Goal: Task Accomplishment & Management: Manage account settings

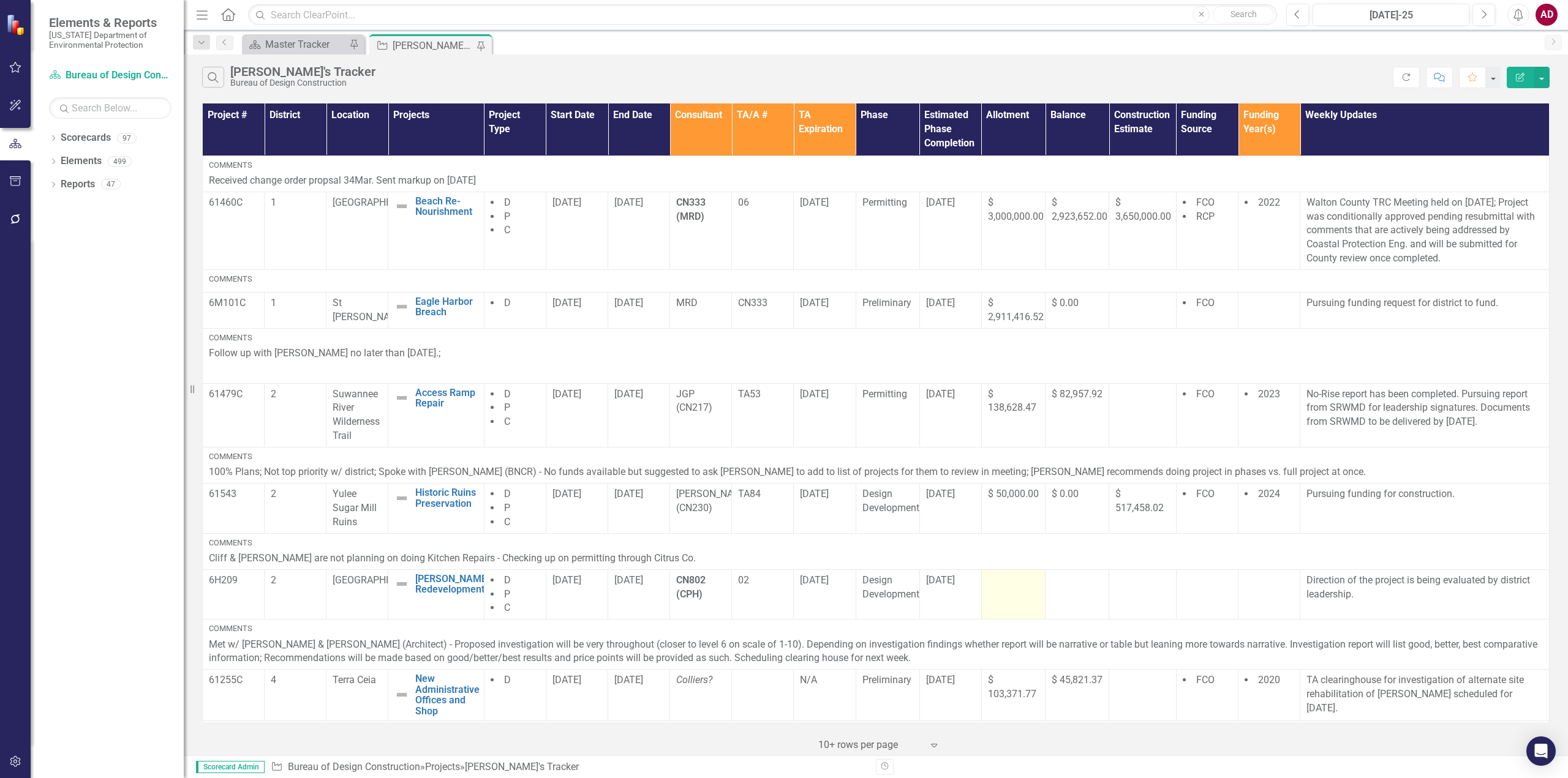
click at [1023, 593] on td at bounding box center [1013, 595] width 64 height 50
click at [1013, 588] on td at bounding box center [1013, 595] width 64 height 50
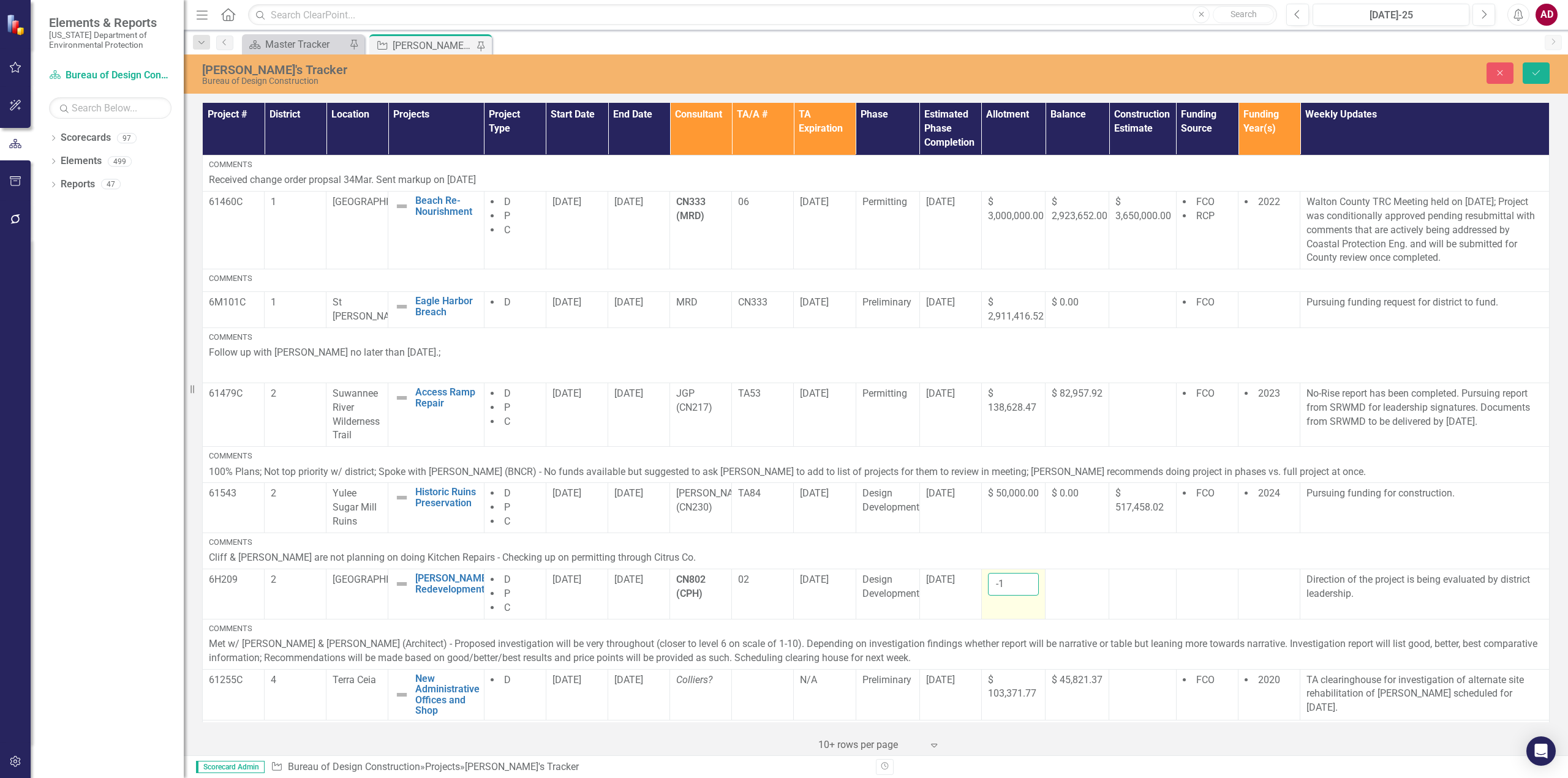
click at [1021, 588] on input "-1" at bounding box center [1013, 584] width 51 height 22
click at [1003, 586] on input "-1" at bounding box center [1013, 584] width 51 height 22
click at [1003, 584] on input "-1" at bounding box center [1013, 584] width 51 height 22
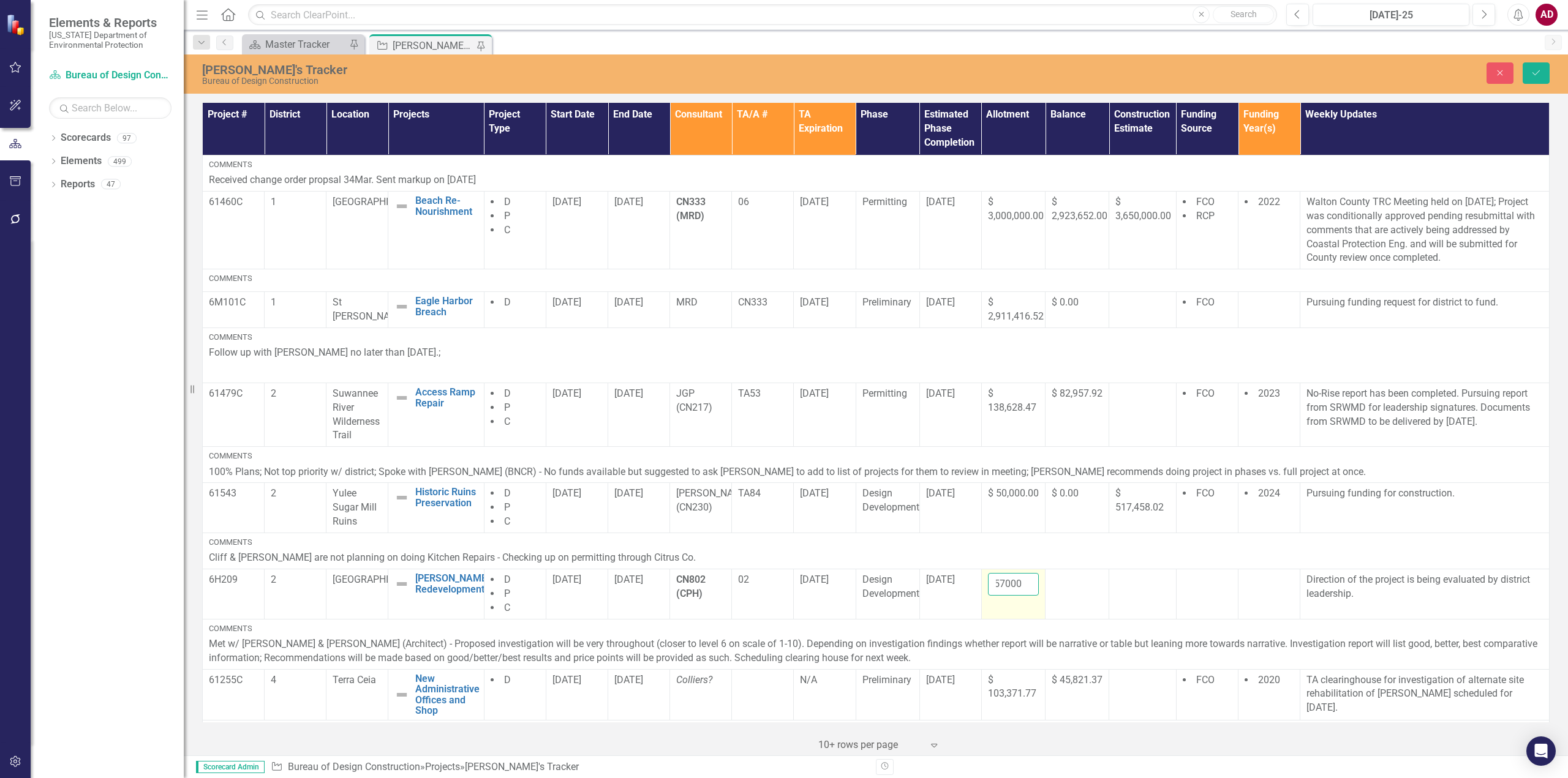
type input "157000"
click button "Save" at bounding box center [1536, 73] width 27 height 21
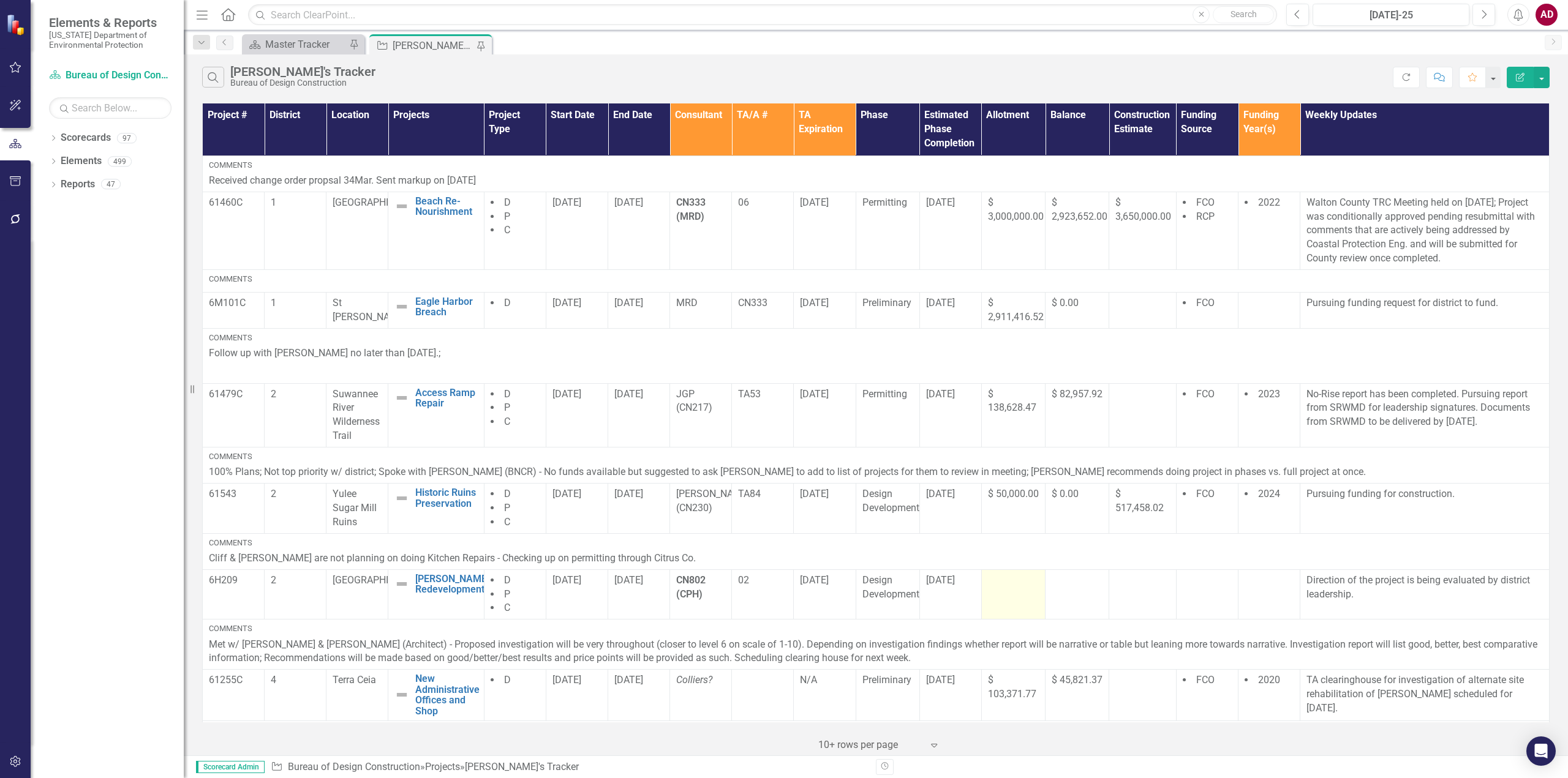
click at [1001, 591] on td at bounding box center [1013, 595] width 64 height 50
click at [1072, 603] on td at bounding box center [1077, 595] width 64 height 50
click at [1069, 603] on td at bounding box center [1077, 595] width 64 height 50
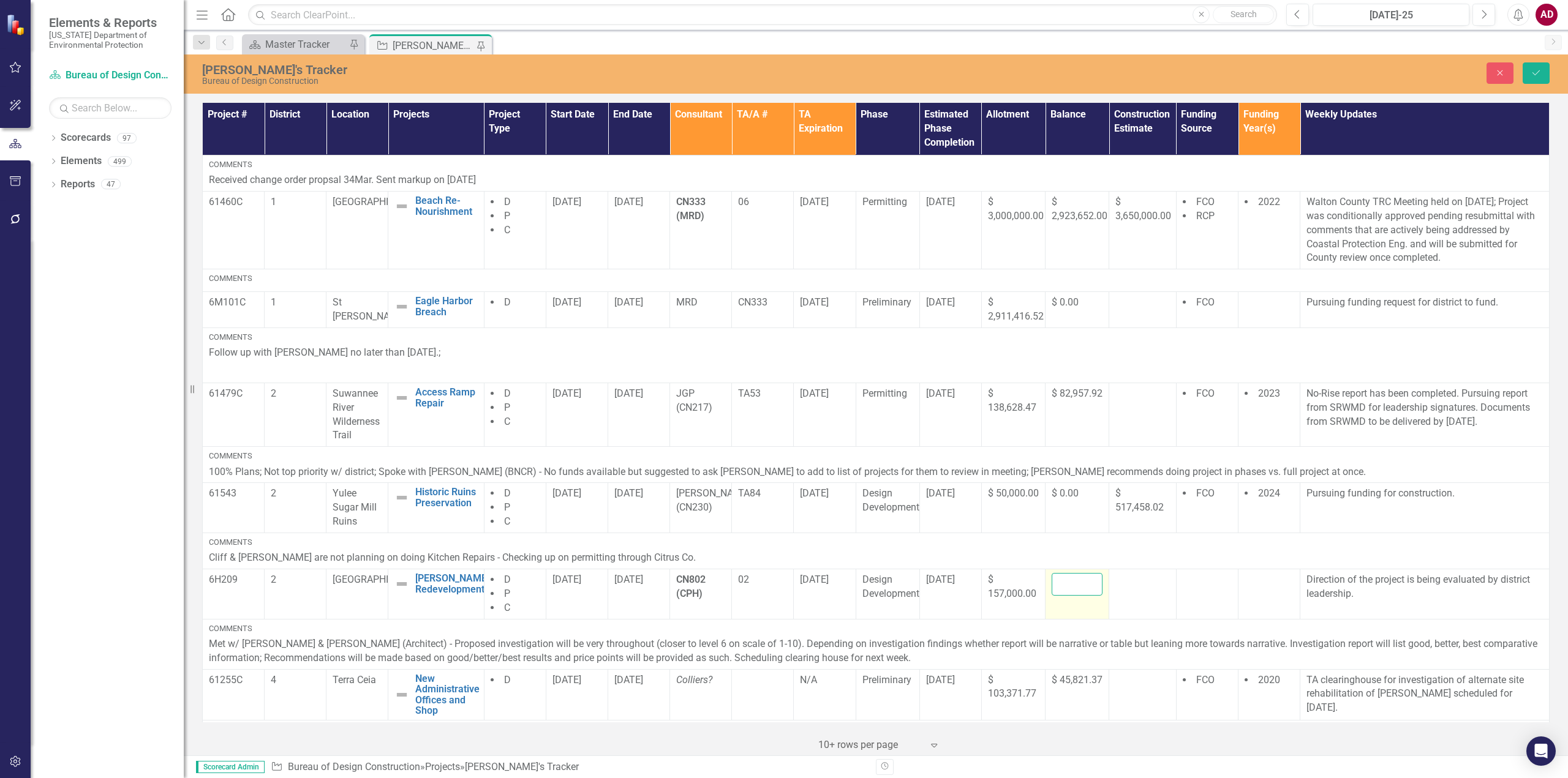
click at [1059, 588] on input "number" at bounding box center [1077, 584] width 51 height 22
type input "87783.48"
click button "Save" at bounding box center [1536, 73] width 27 height 21
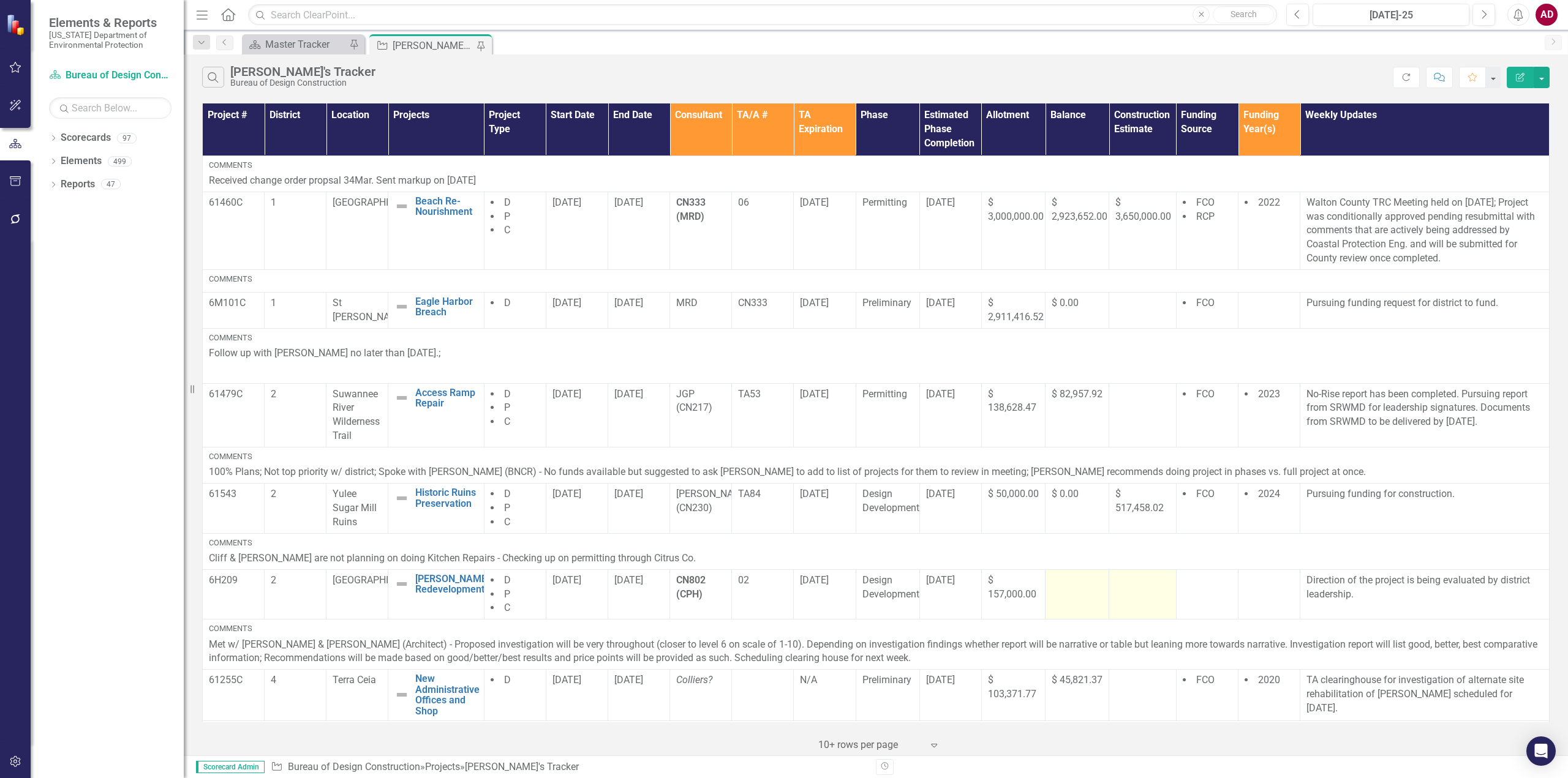
click at [1132, 596] on td at bounding box center [1142, 595] width 67 height 50
click at [1074, 606] on td at bounding box center [1077, 595] width 64 height 50
click at [1048, 609] on td at bounding box center [1077, 595] width 64 height 50
click at [1145, 607] on td at bounding box center [1142, 595] width 67 height 50
click at [1414, 74] on button "Refresh" at bounding box center [1406, 78] width 27 height 21
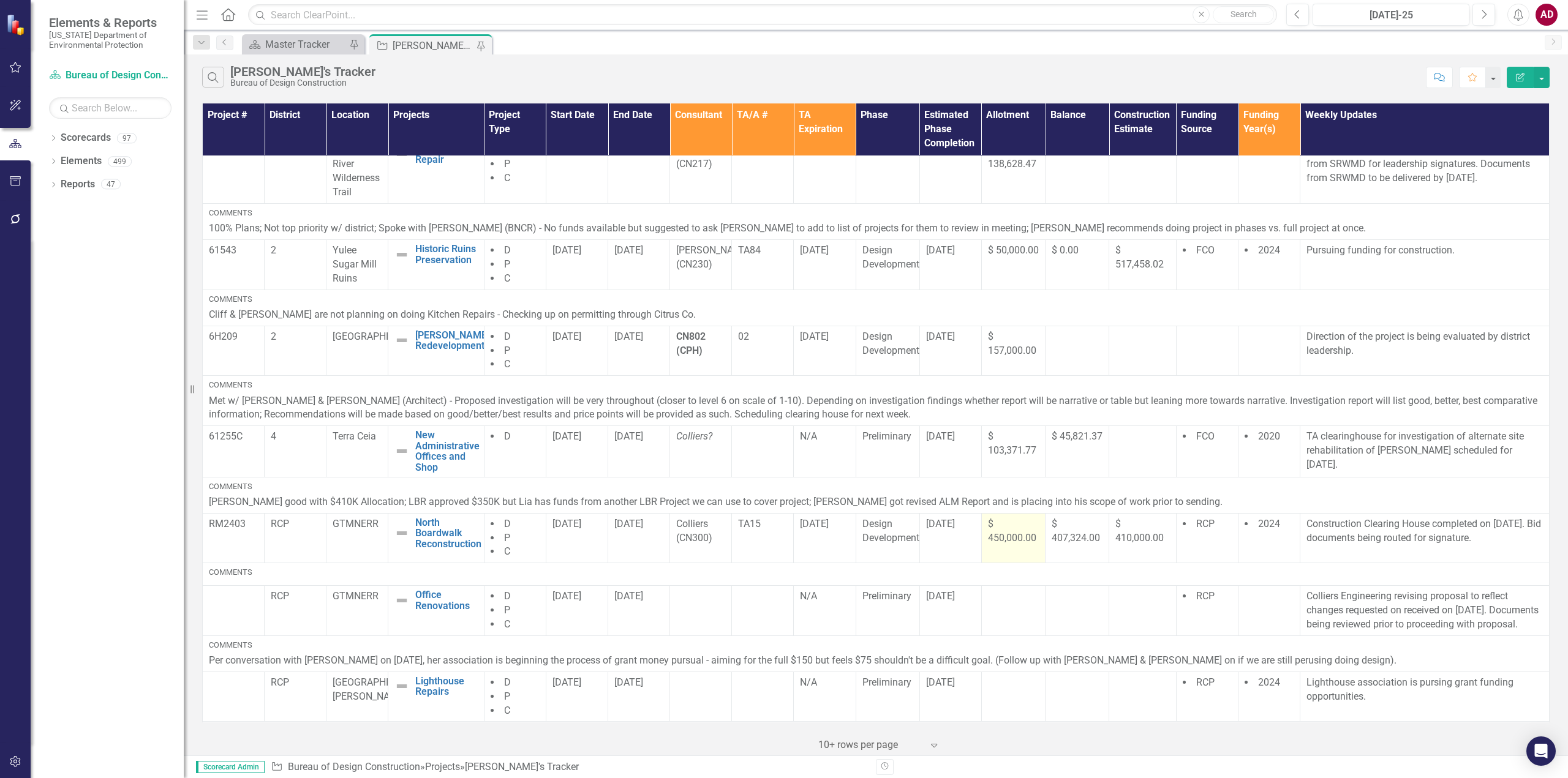
scroll to position [245, 0]
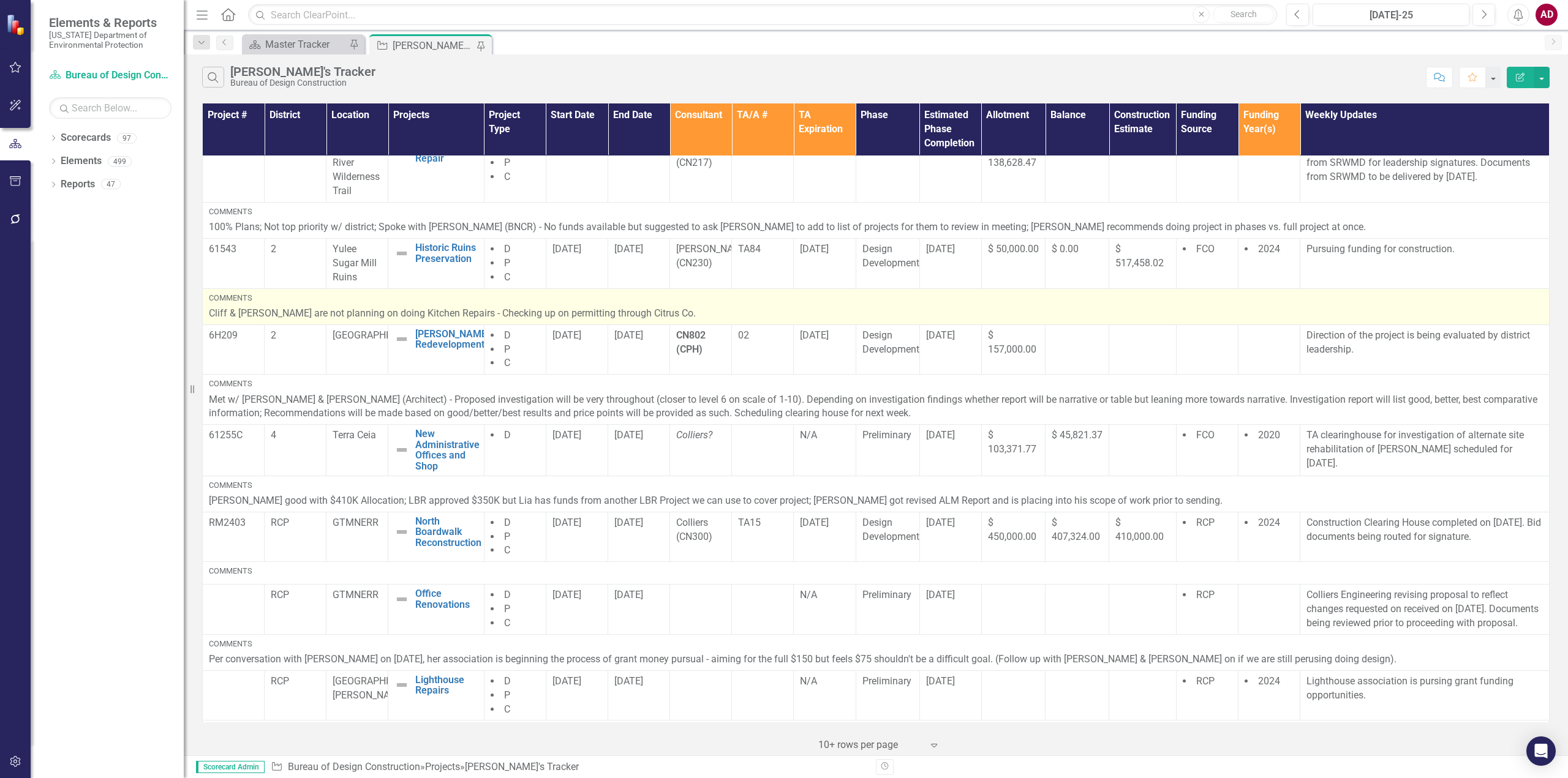
click at [1090, 294] on div "Comments" at bounding box center [875, 298] width 1334 height 11
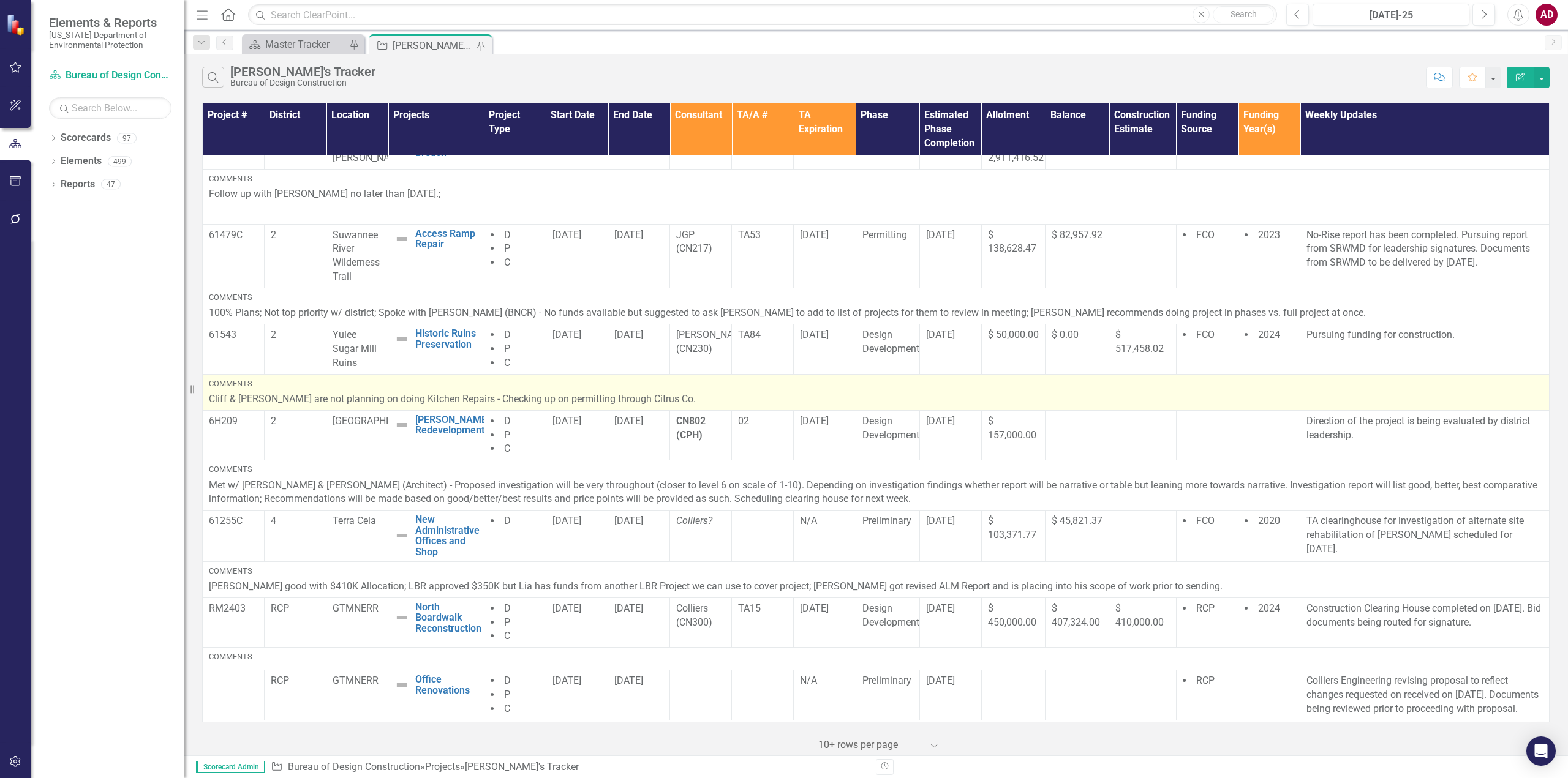
scroll to position [123, 0]
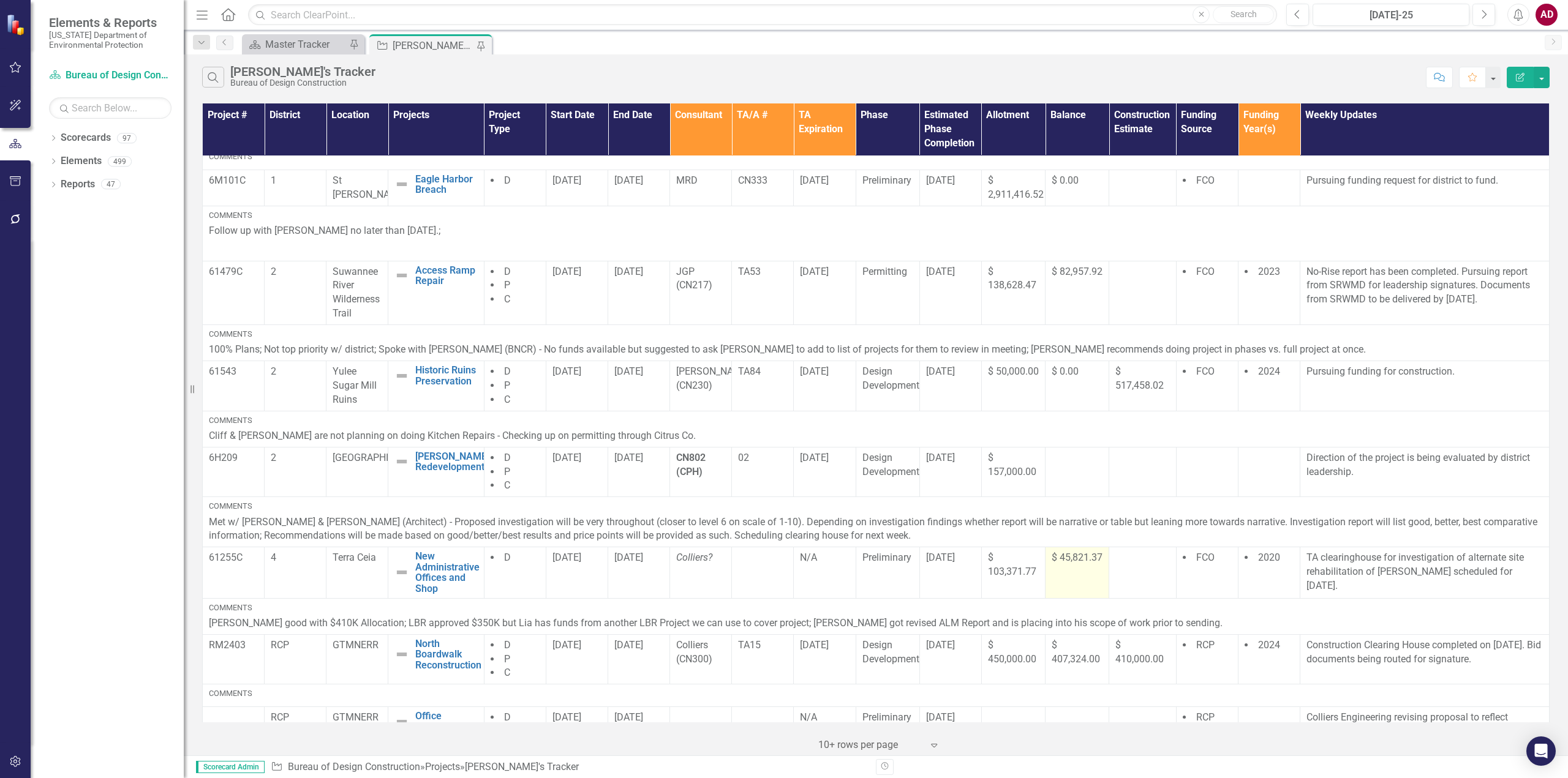
click at [1095, 587] on td "$ 45,821.37" at bounding box center [1077, 572] width 64 height 51
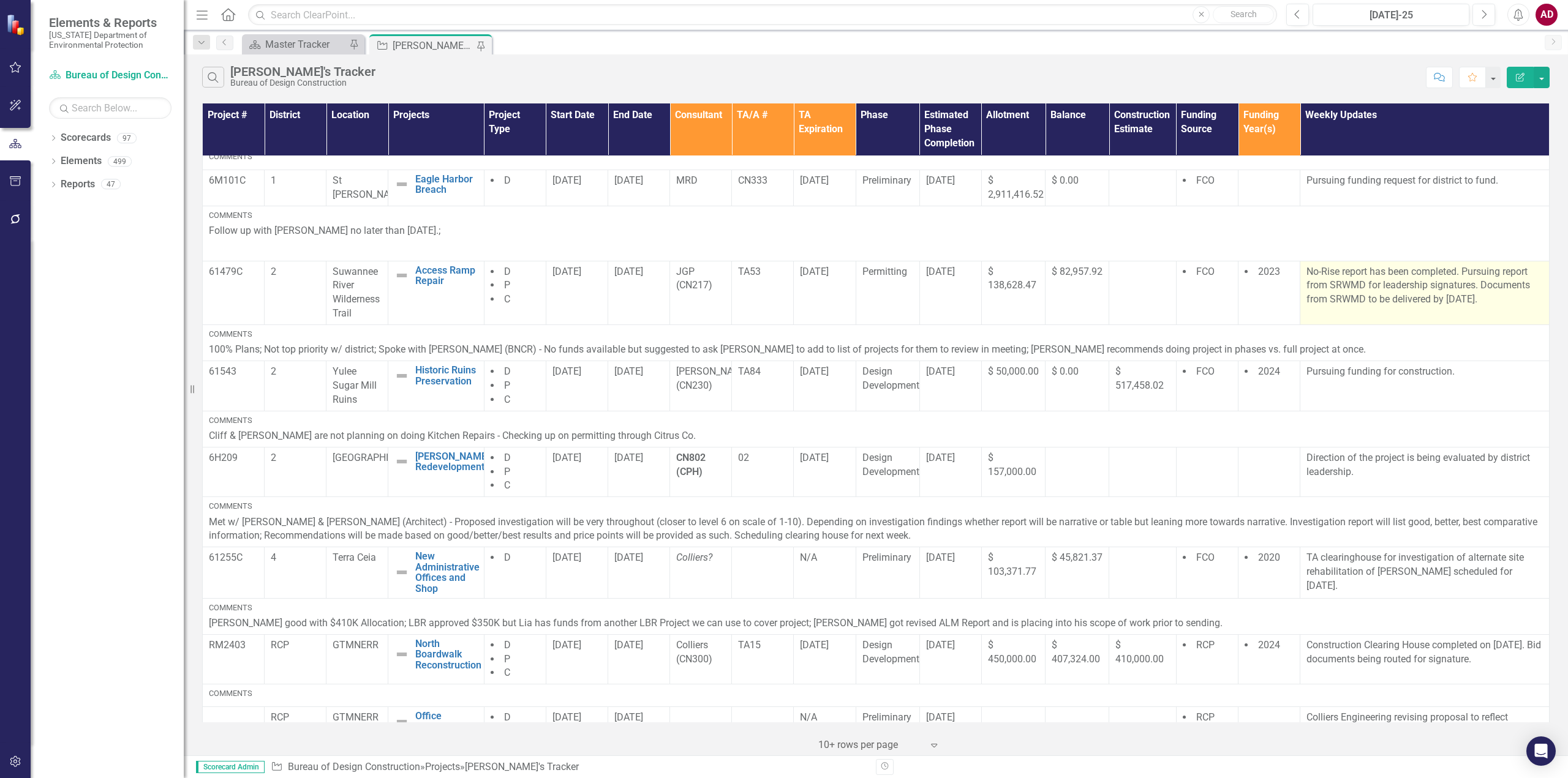
click at [1352, 312] on td "No-Rise report has been completed. Pursuing report from SRWMD for leadership si…" at bounding box center [1425, 292] width 250 height 63
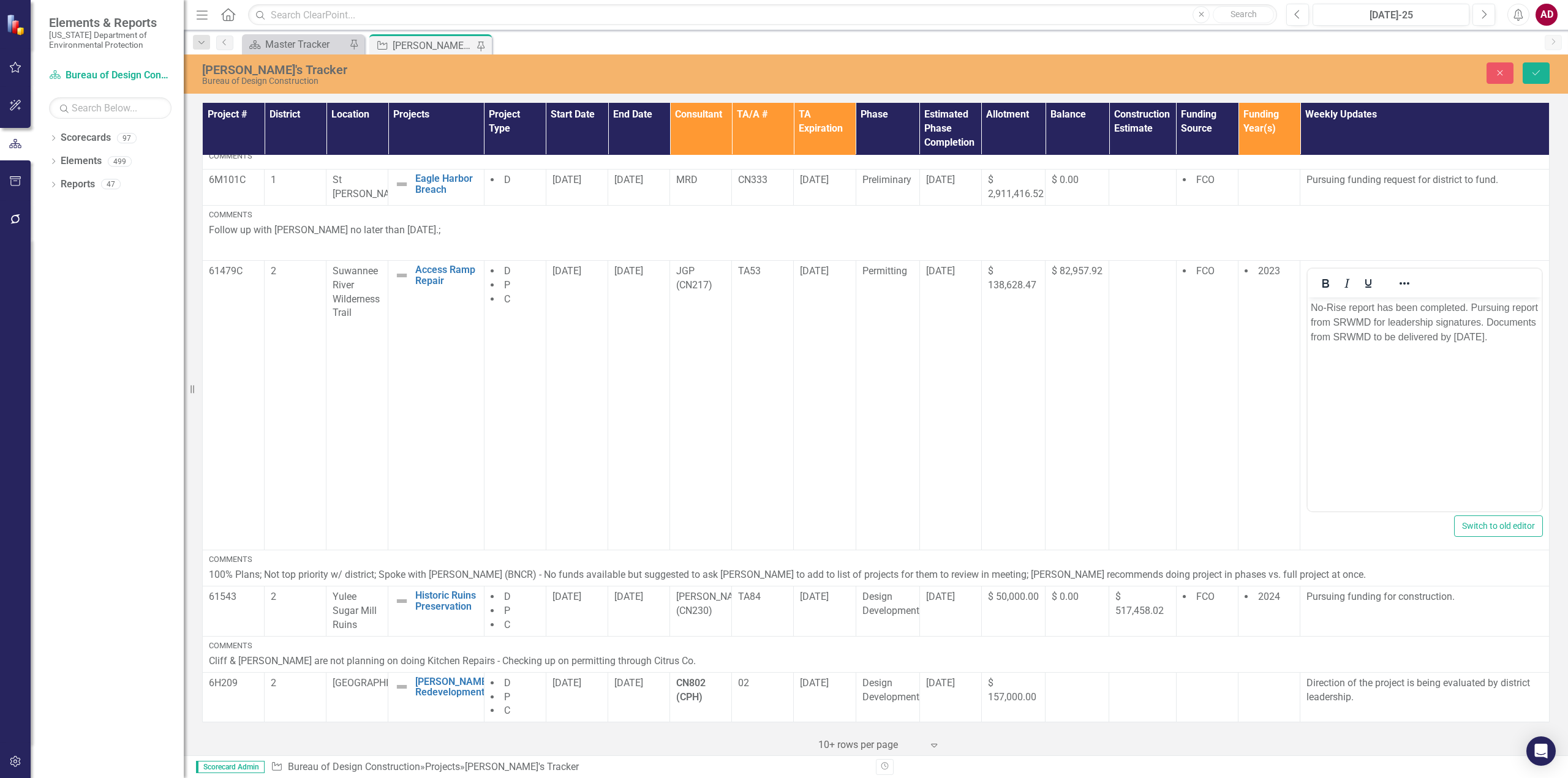
scroll to position [0, 0]
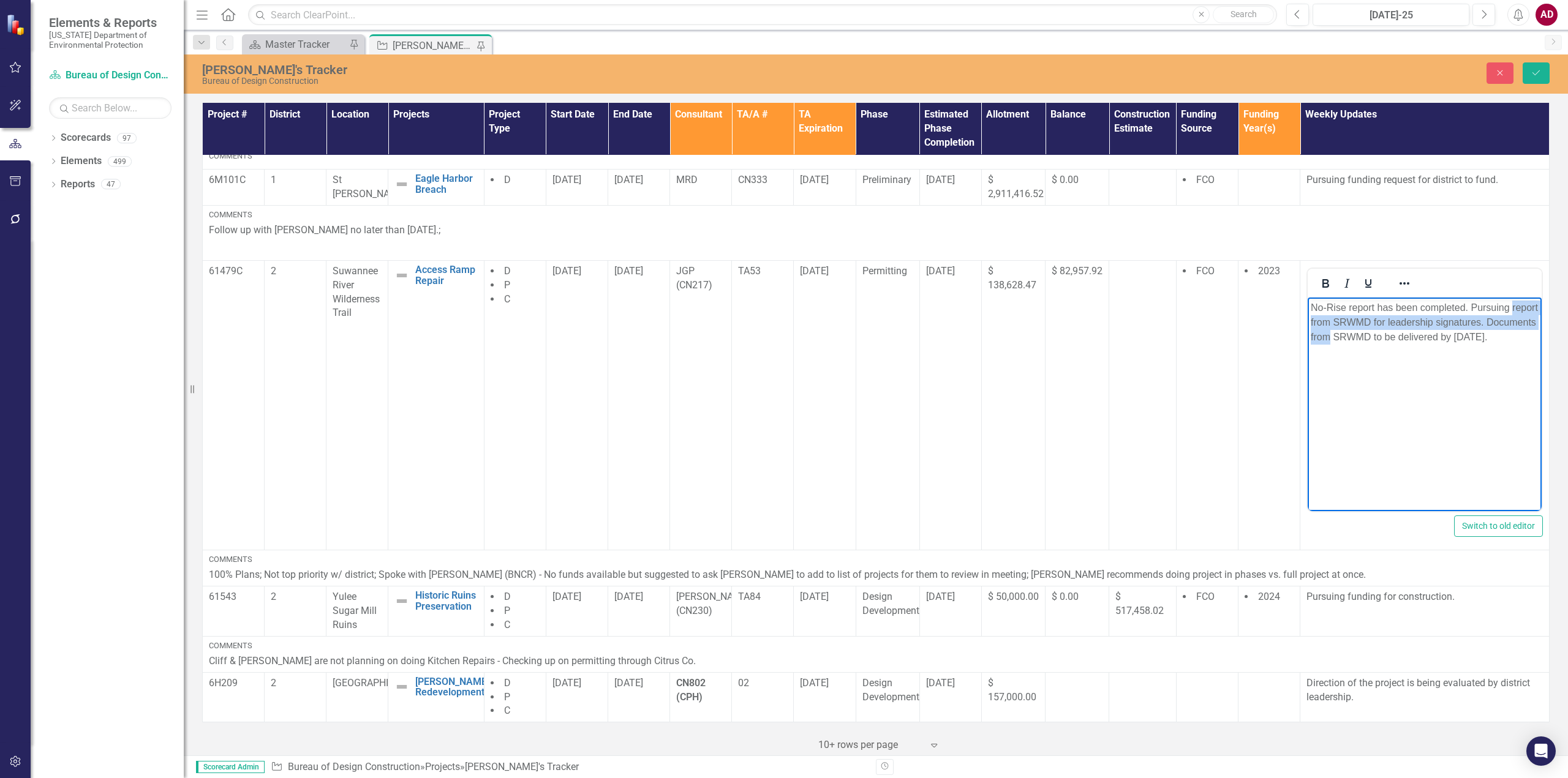
drag, startPoint x: 1312, startPoint y: 323, endPoint x: 1382, endPoint y: 337, distance: 71.4
click at [1382, 337] on p "No-Rise report has been completed. Pursuing report from SRWMD for leadership si…" at bounding box center [1424, 321] width 228 height 44
click at [1532, 67] on button "Save" at bounding box center [1536, 73] width 27 height 21
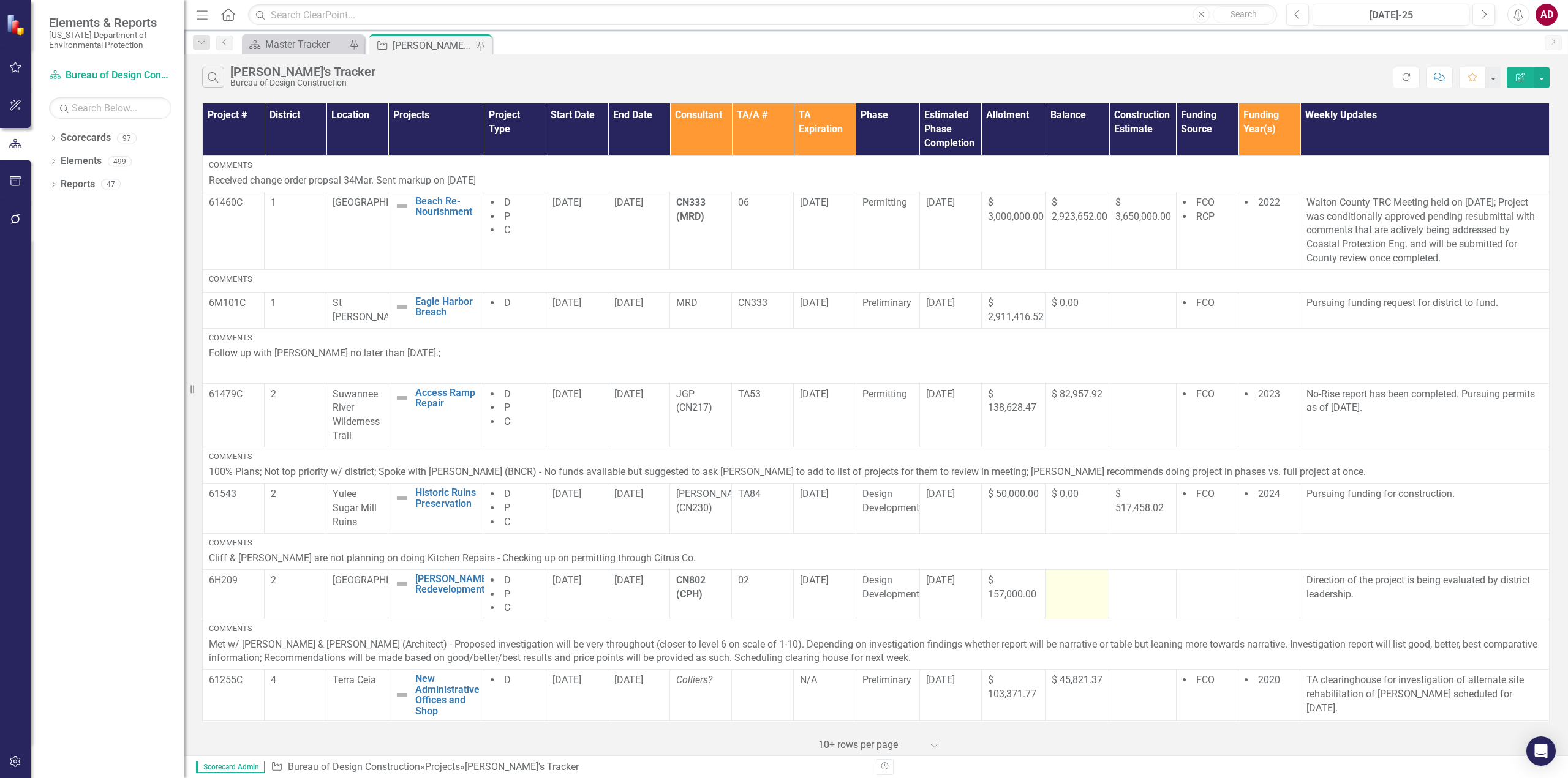
click at [1081, 599] on td at bounding box center [1077, 595] width 64 height 50
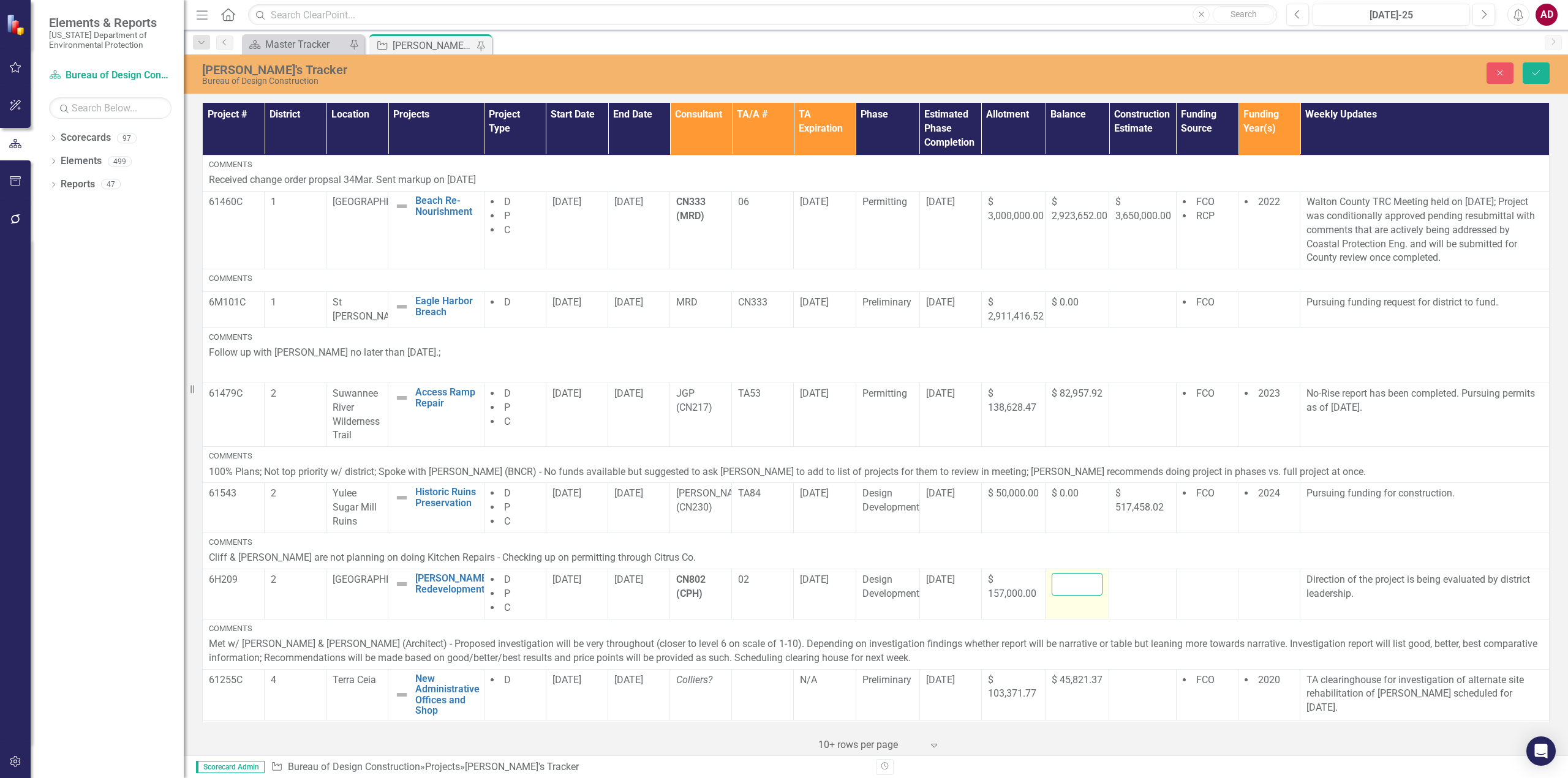
click at [1052, 584] on input "number" at bounding box center [1077, 584] width 51 height 22
type input "87783.48"
click button "Save" at bounding box center [1536, 73] width 27 height 21
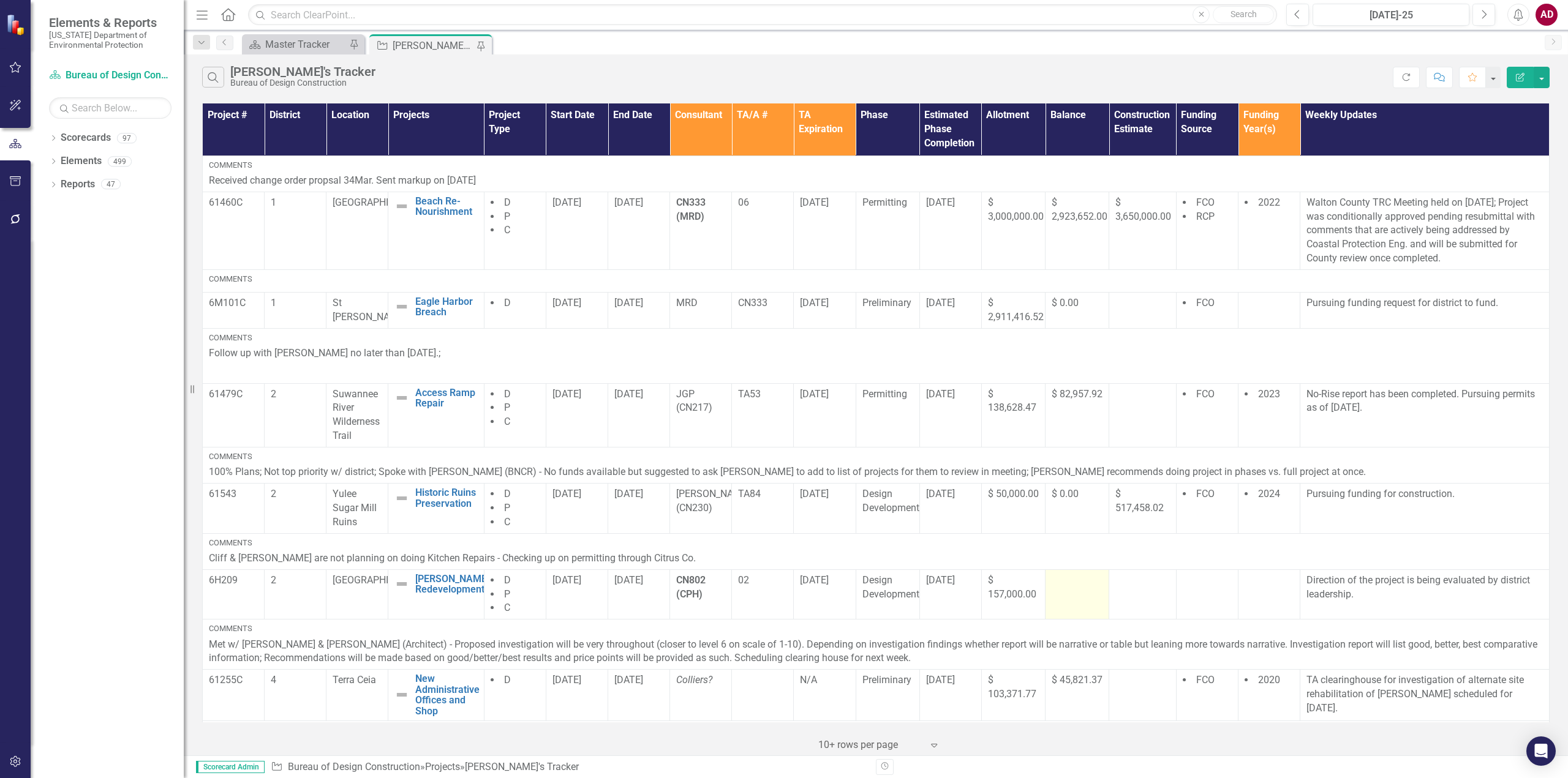
click at [1085, 585] on div at bounding box center [1077, 581] width 51 height 14
click at [1059, 593] on td at bounding box center [1077, 595] width 64 height 50
click at [1059, 592] on td at bounding box center [1077, 595] width 64 height 50
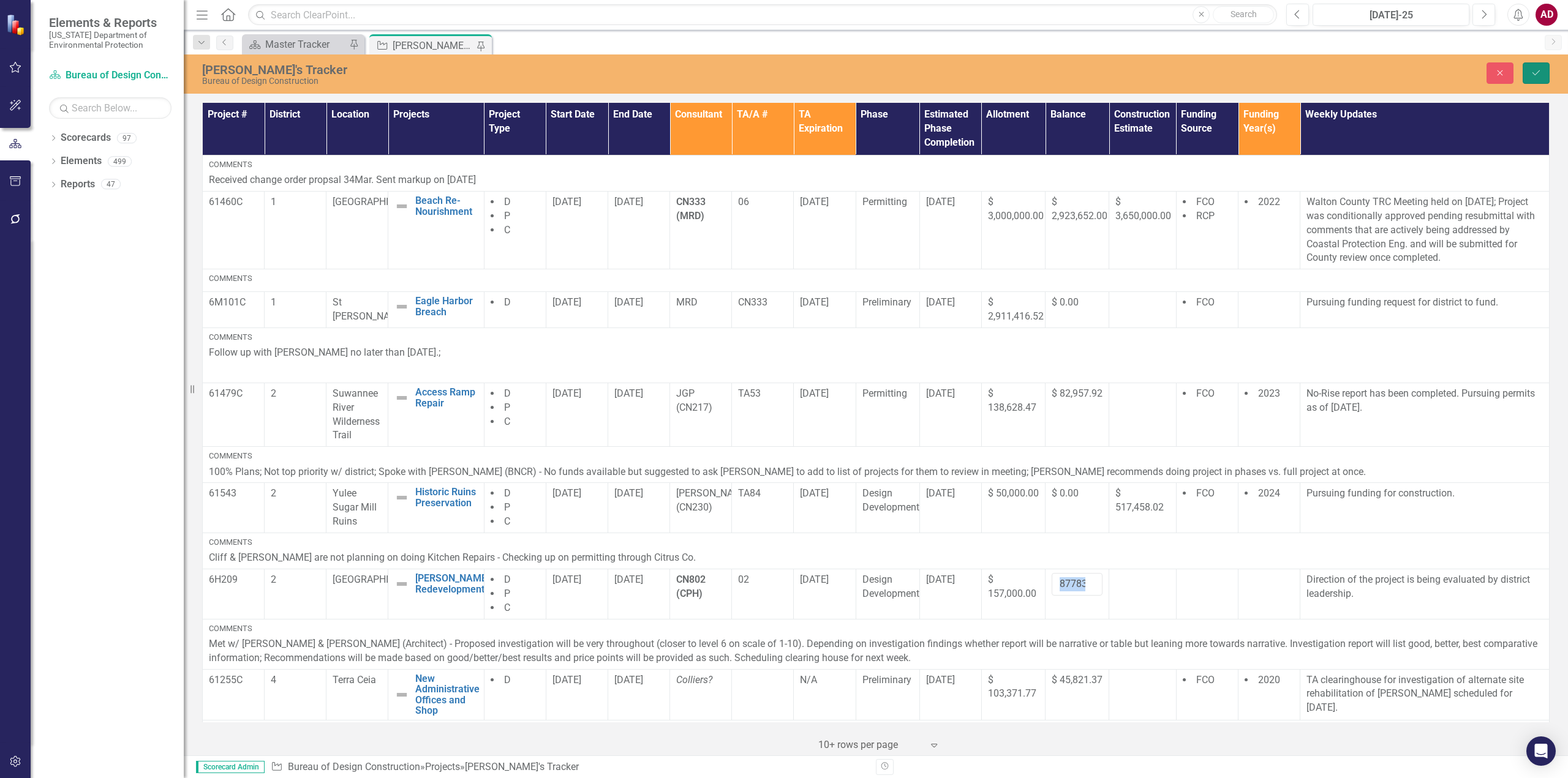
click at [1531, 73] on icon "Save" at bounding box center [1536, 73] width 11 height 9
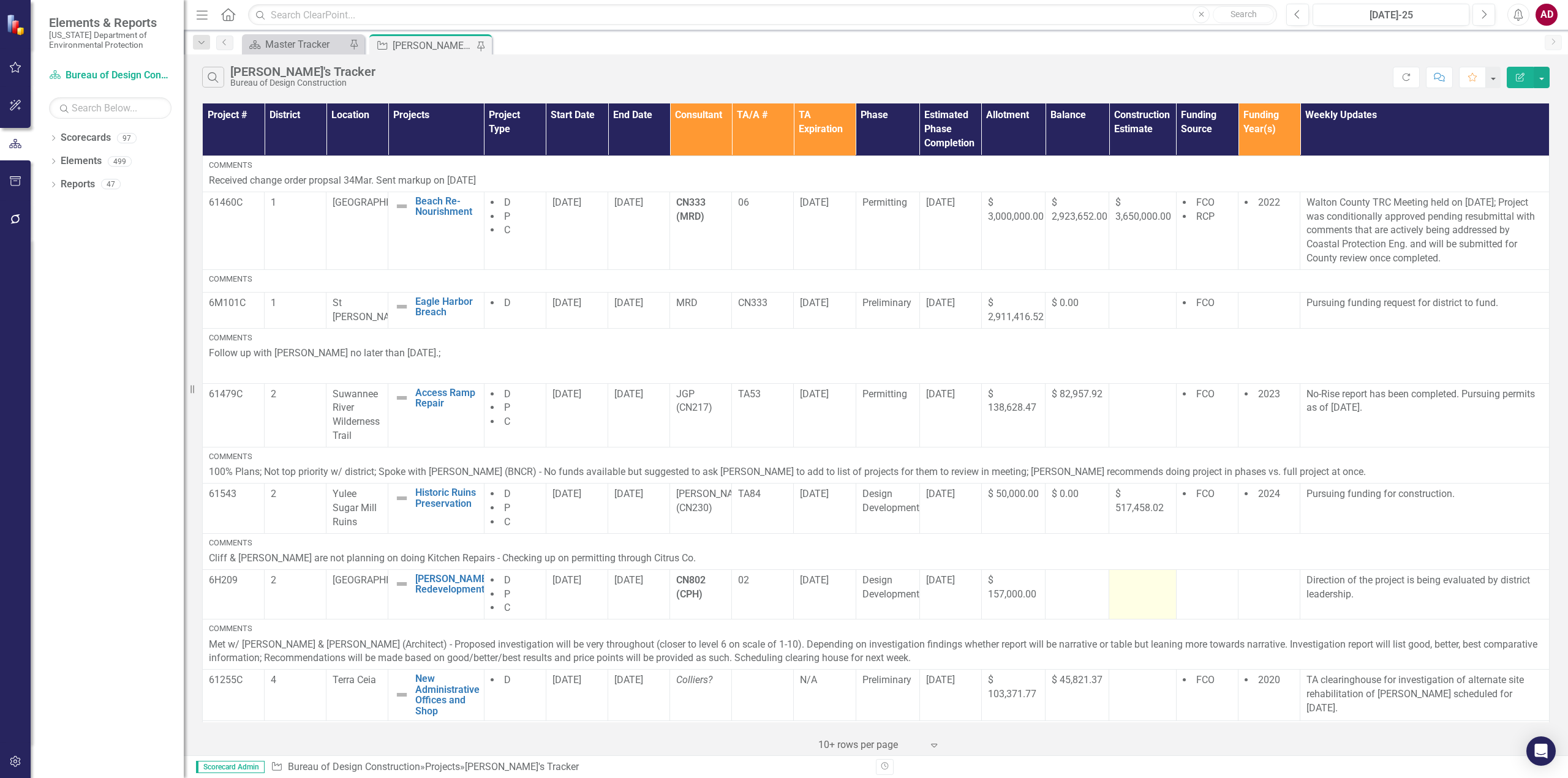
click at [1147, 595] on td at bounding box center [1142, 595] width 67 height 50
click at [1214, 595] on td at bounding box center [1207, 595] width 62 height 50
click at [1196, 593] on td at bounding box center [1207, 595] width 62 height 50
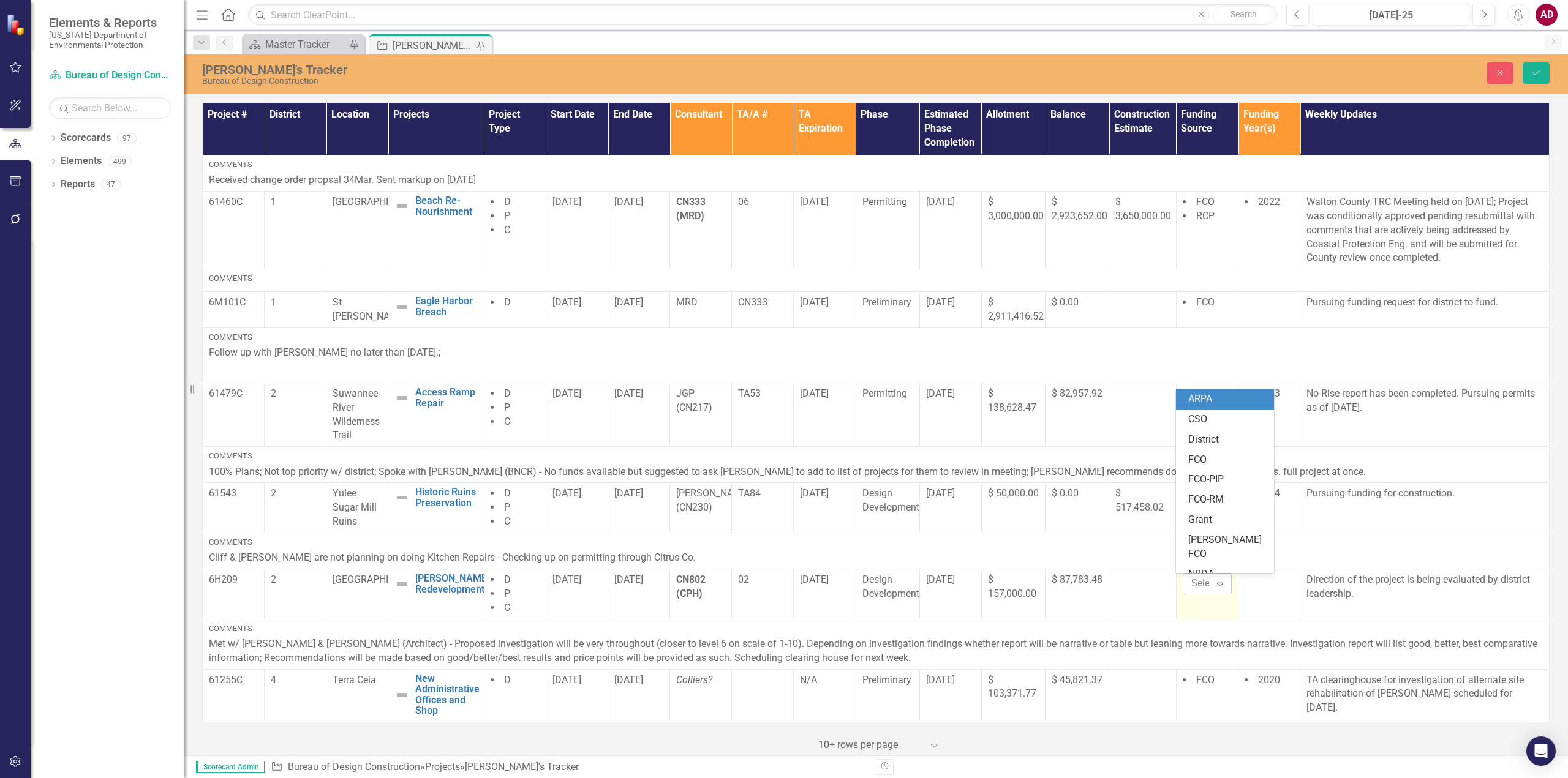
click at [1214, 586] on icon "Expand" at bounding box center [1220, 584] width 13 height 10
click at [1198, 441] on div "FCO" at bounding box center [1227, 436] width 79 height 14
click at [1532, 72] on icon "Save" at bounding box center [1536, 73] width 11 height 9
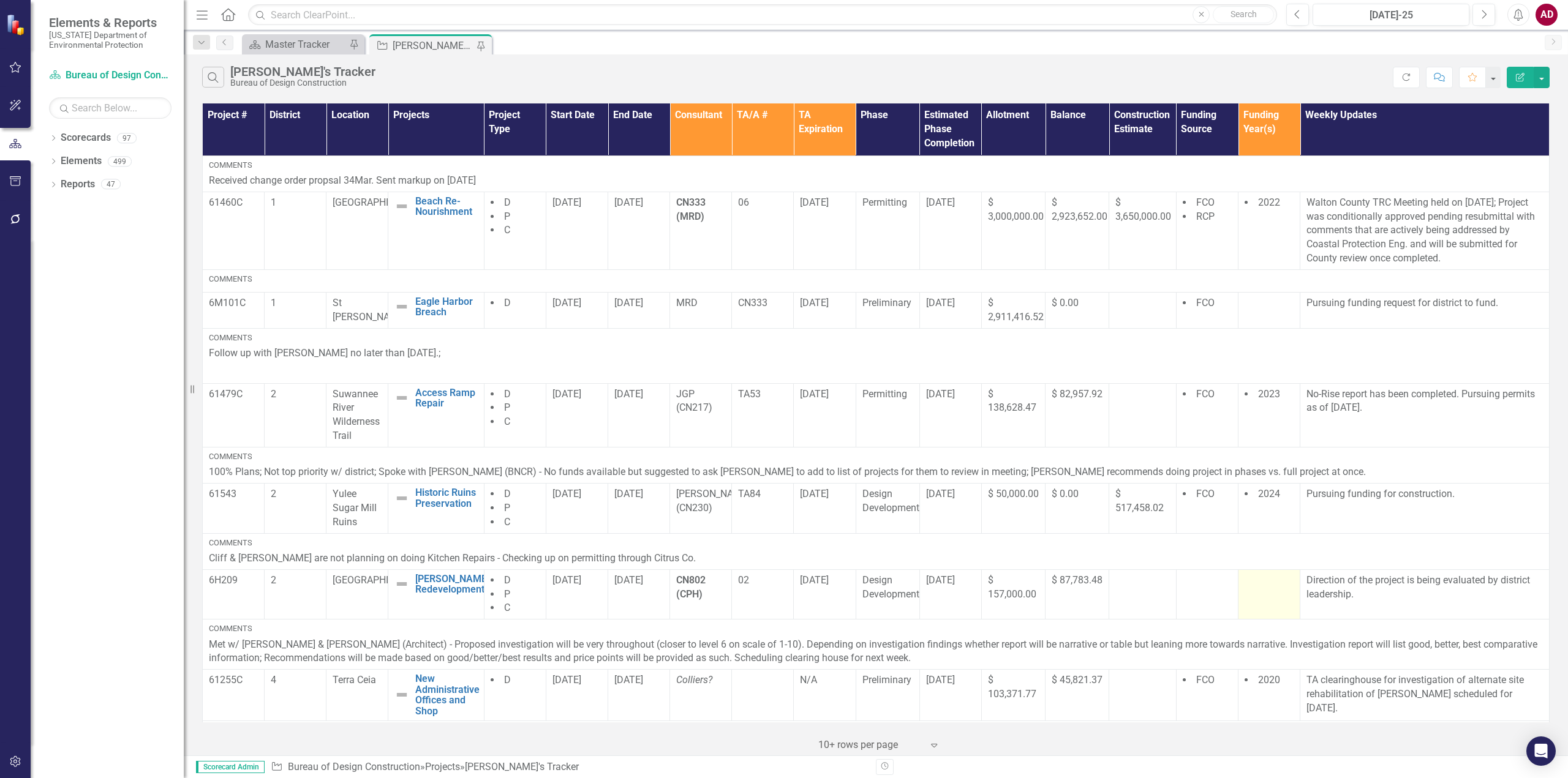
click at [1273, 592] on td at bounding box center [1268, 595] width 62 height 50
click at [1361, 597] on p "Direction of the project is being evaluated by district leadership." at bounding box center [1424, 588] width 236 height 28
click at [1306, 579] on p "Direction of the project is being evaluated by district leadership." at bounding box center [1424, 588] width 236 height 28
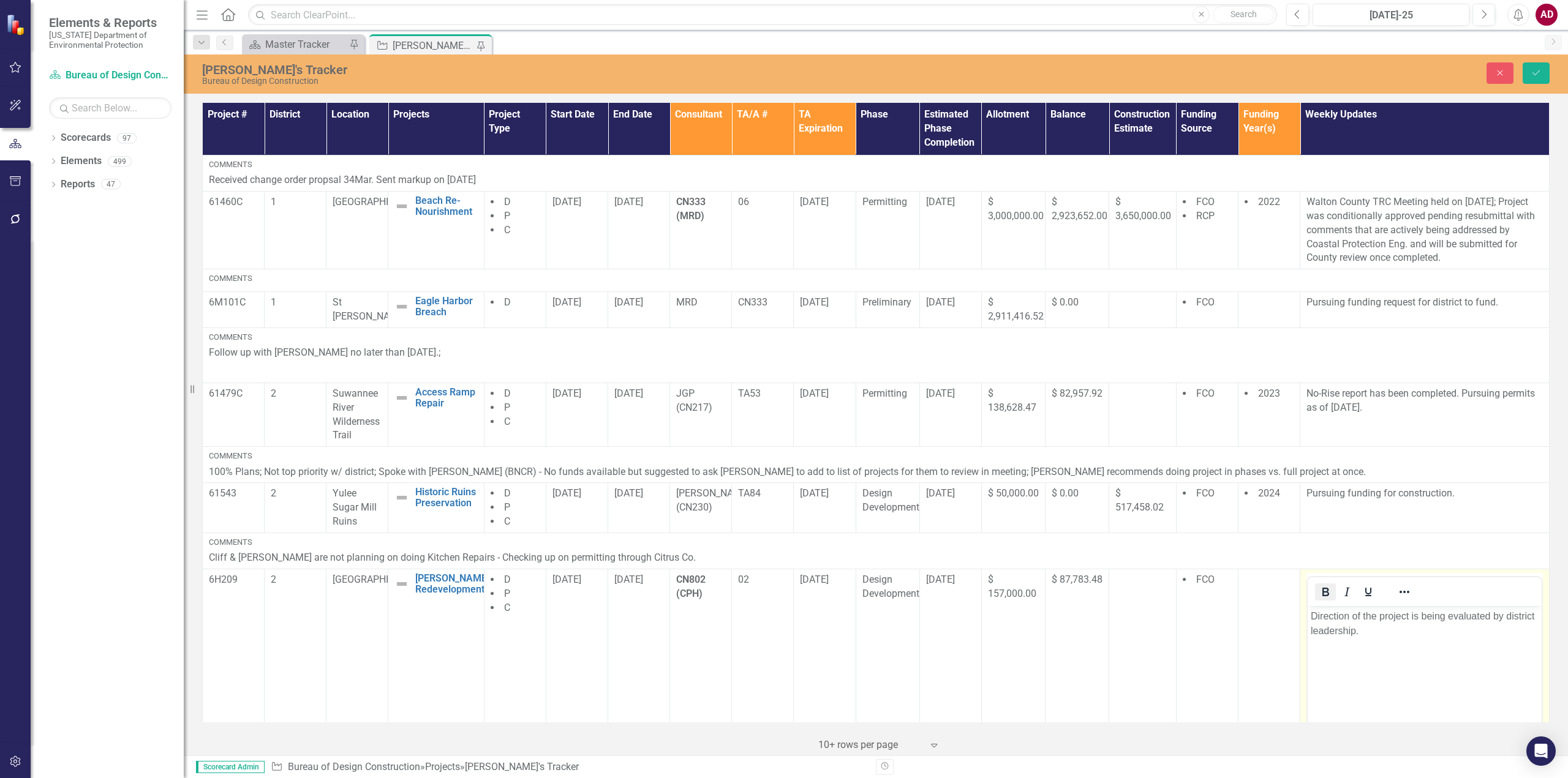
scroll to position [0, 0]
click at [1308, 616] on body "Direction of the project is being evaluated by district leadership." at bounding box center [1425, 698] width 234 height 183
click at [1531, 73] on icon "Save" at bounding box center [1536, 73] width 11 height 9
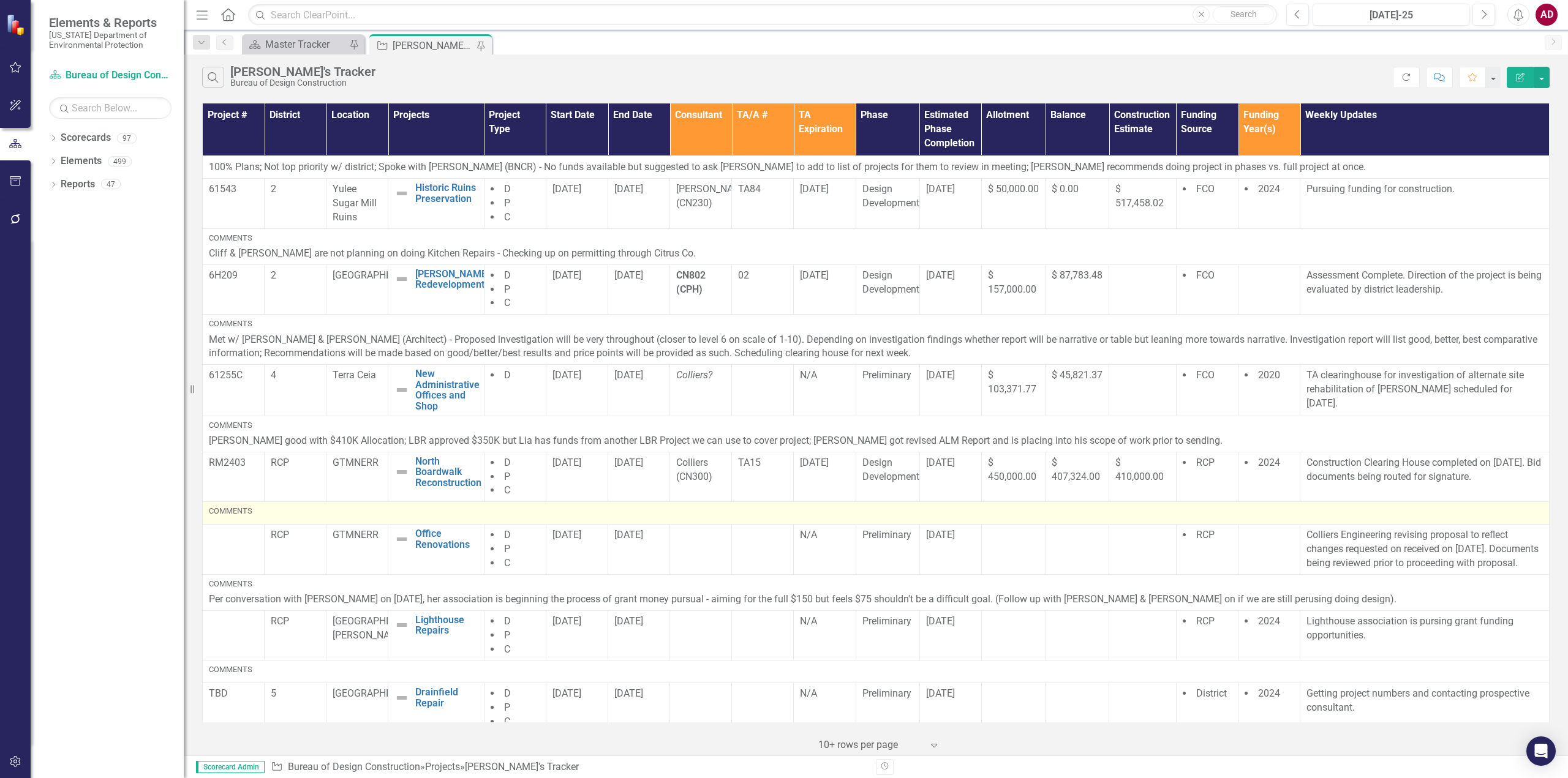
scroll to position [306, 0]
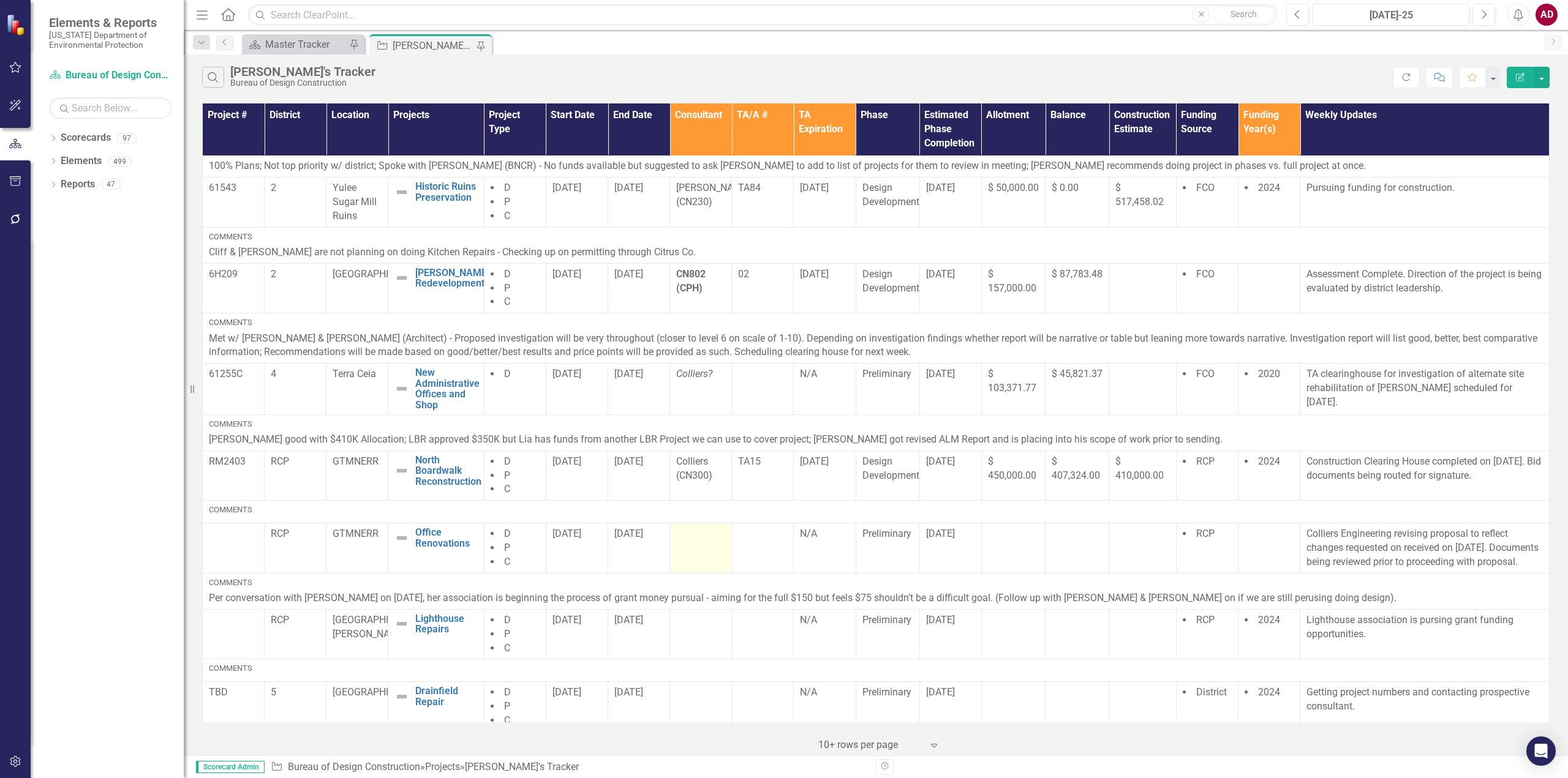
click at [712, 546] on td at bounding box center [700, 548] width 62 height 50
click at [706, 540] on div at bounding box center [700, 535] width 49 height 14
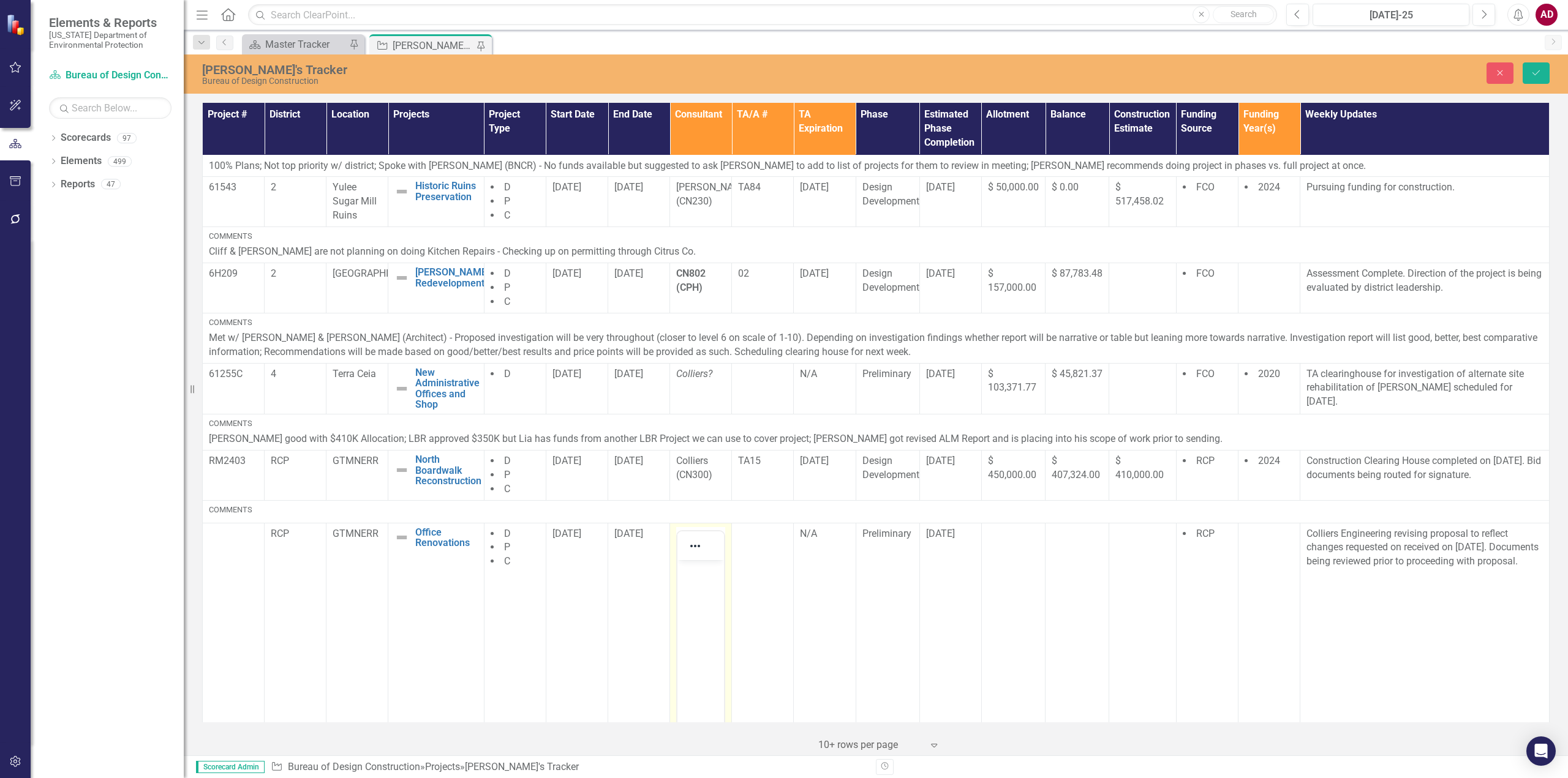
scroll to position [0, 0]
click at [712, 602] on body "Rich Text Area. Press ALT-0 for help." at bounding box center [700, 651] width 47 height 183
click at [1543, 69] on button "Save" at bounding box center [1536, 73] width 27 height 21
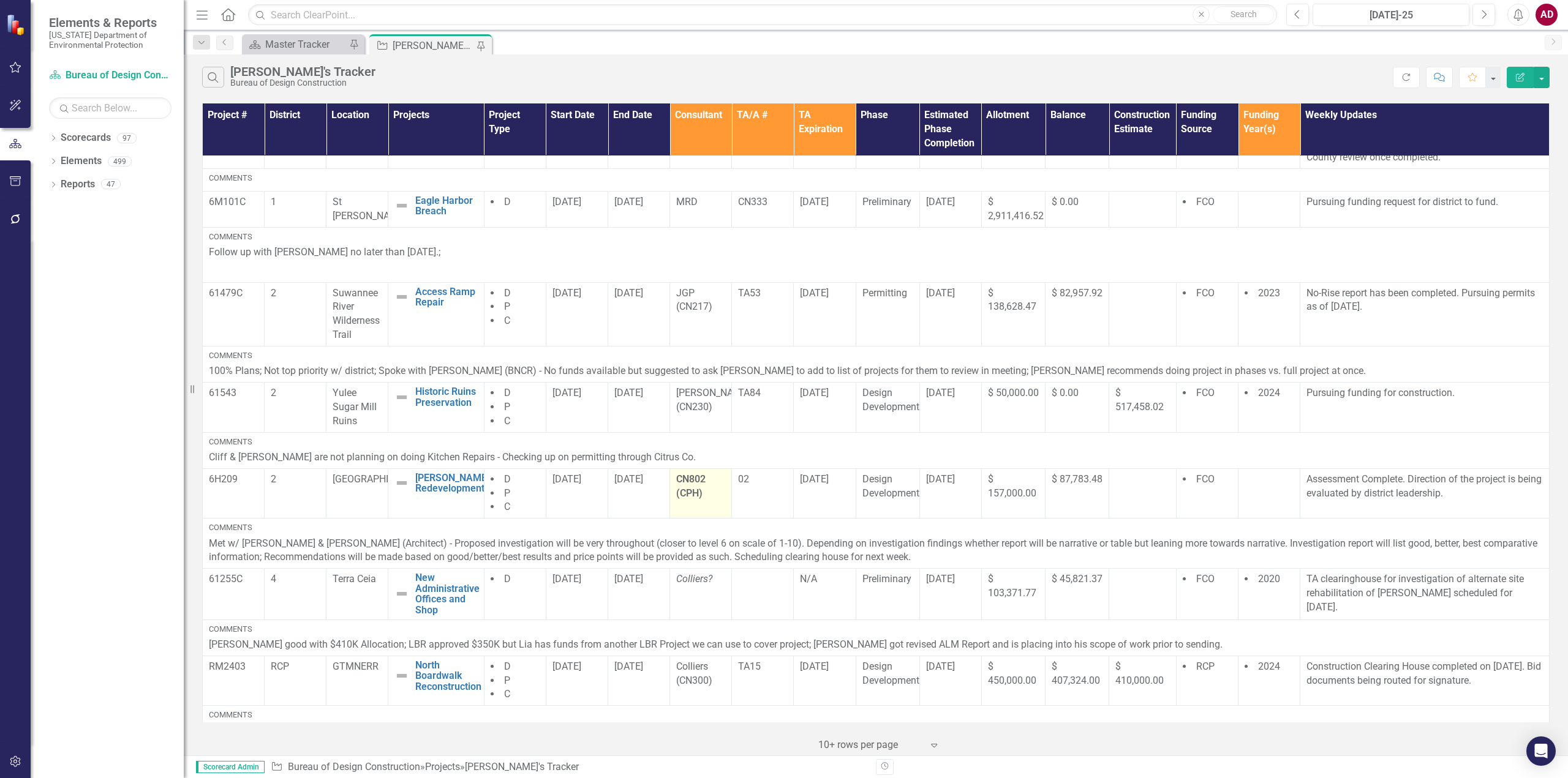
scroll to position [123, 0]
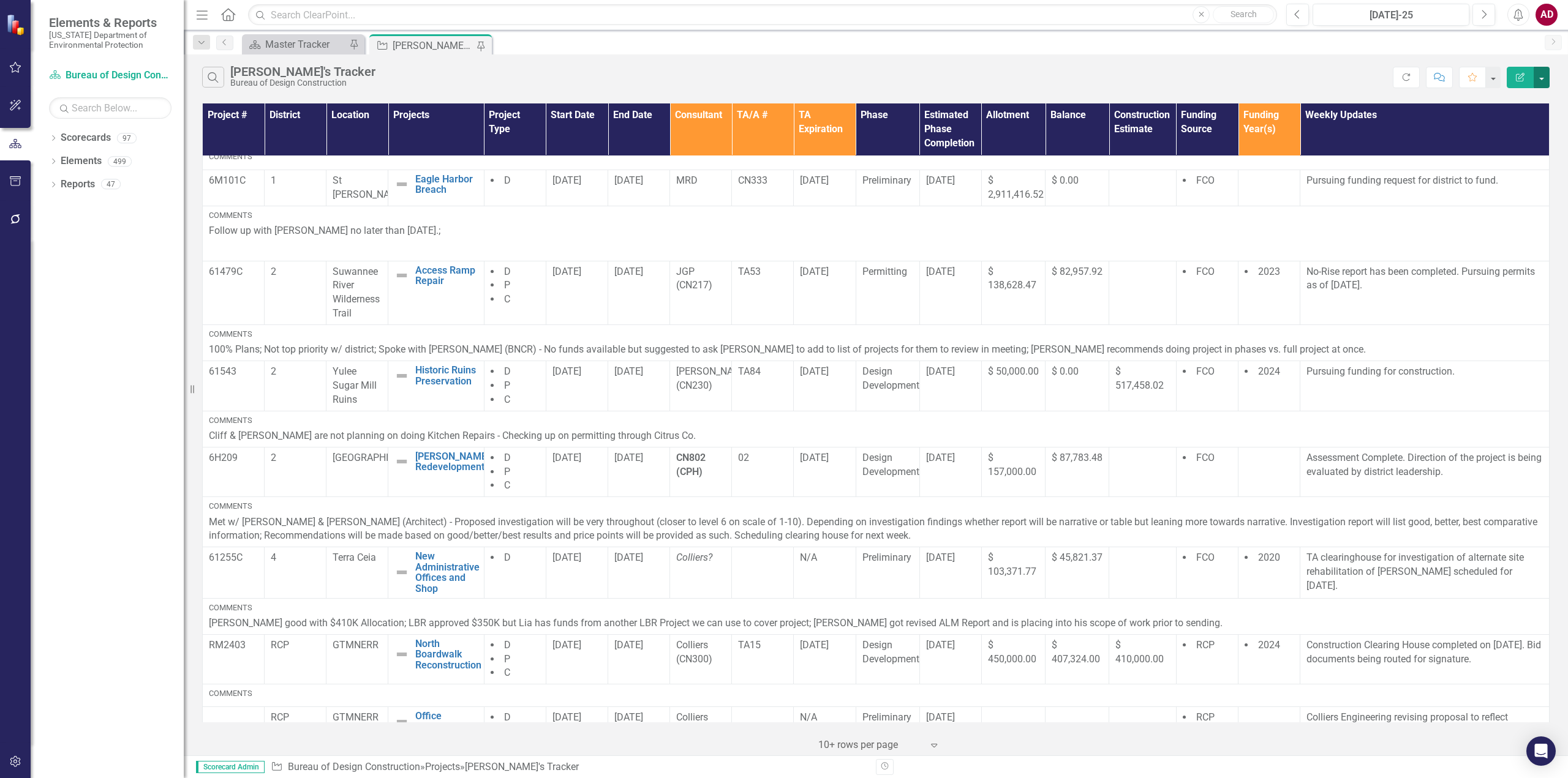
click at [1542, 80] on button "button" at bounding box center [1541, 78] width 16 height 21
click at [1500, 127] on link "PDF Export to PDF" at bounding box center [1500, 124] width 97 height 22
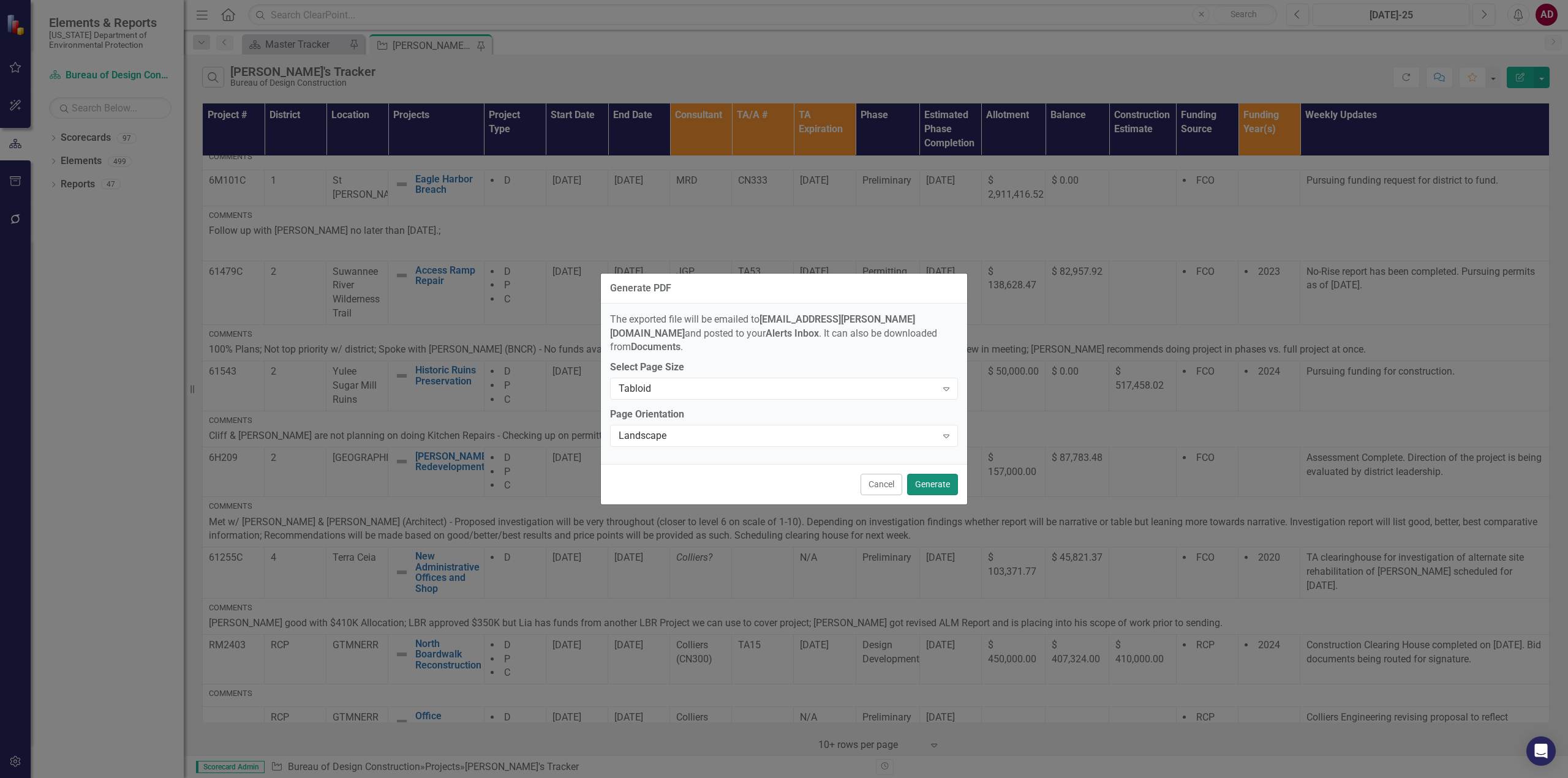
click at [934, 475] on button "Generate" at bounding box center [932, 485] width 51 height 21
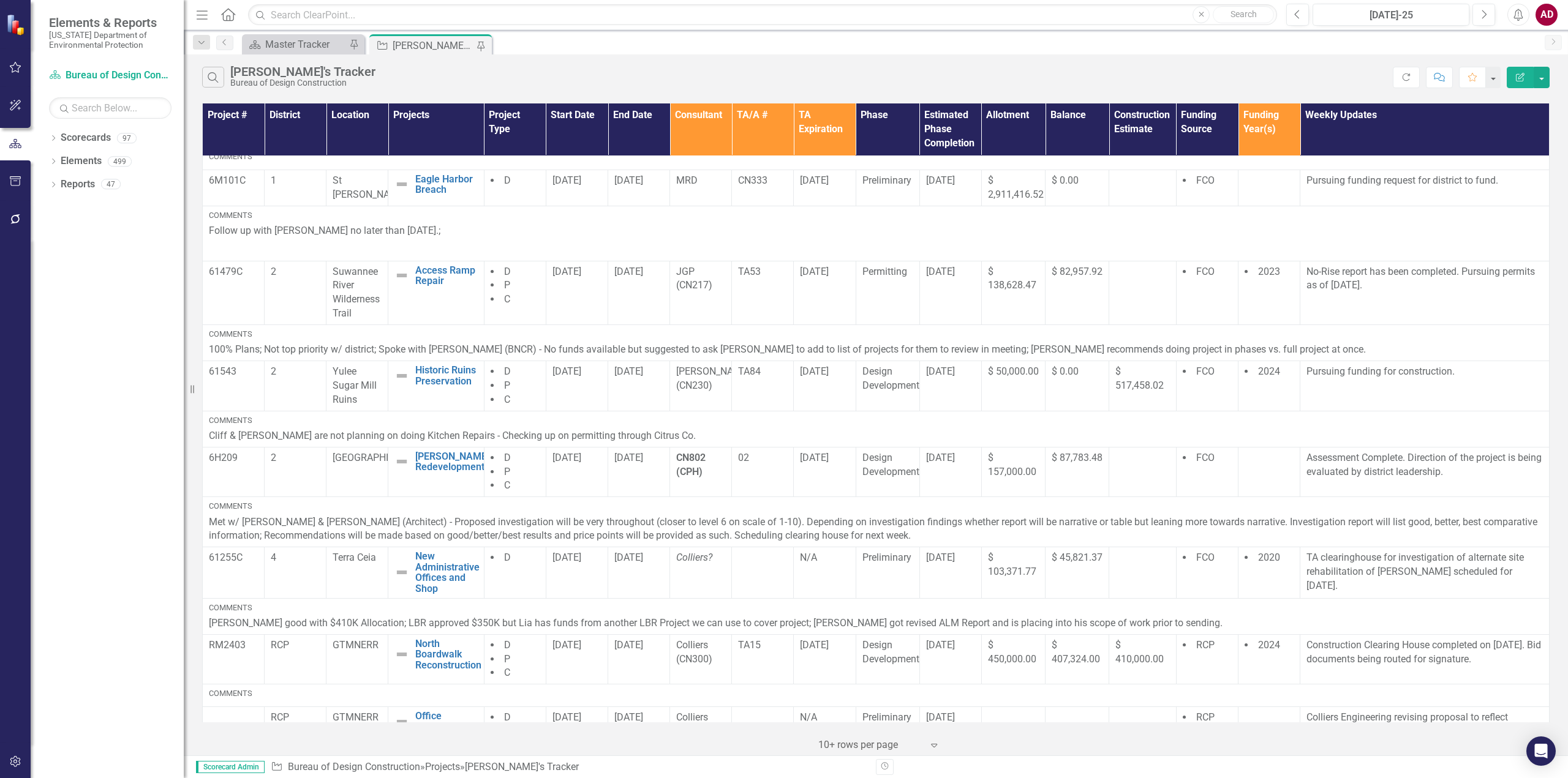
drag, startPoint x: 1190, startPoint y: 54, endPoint x: 1193, endPoint y: 47, distance: 7.6
click at [1193, 47] on div "Scorecard Master Tracker Pin Project Amber's Tracker Pin" at bounding box center [889, 44] width 1299 height 20
click at [795, 50] on link "Click here to download." at bounding box center [775, 55] width 103 height 12
